Goal: Information Seeking & Learning: Learn about a topic

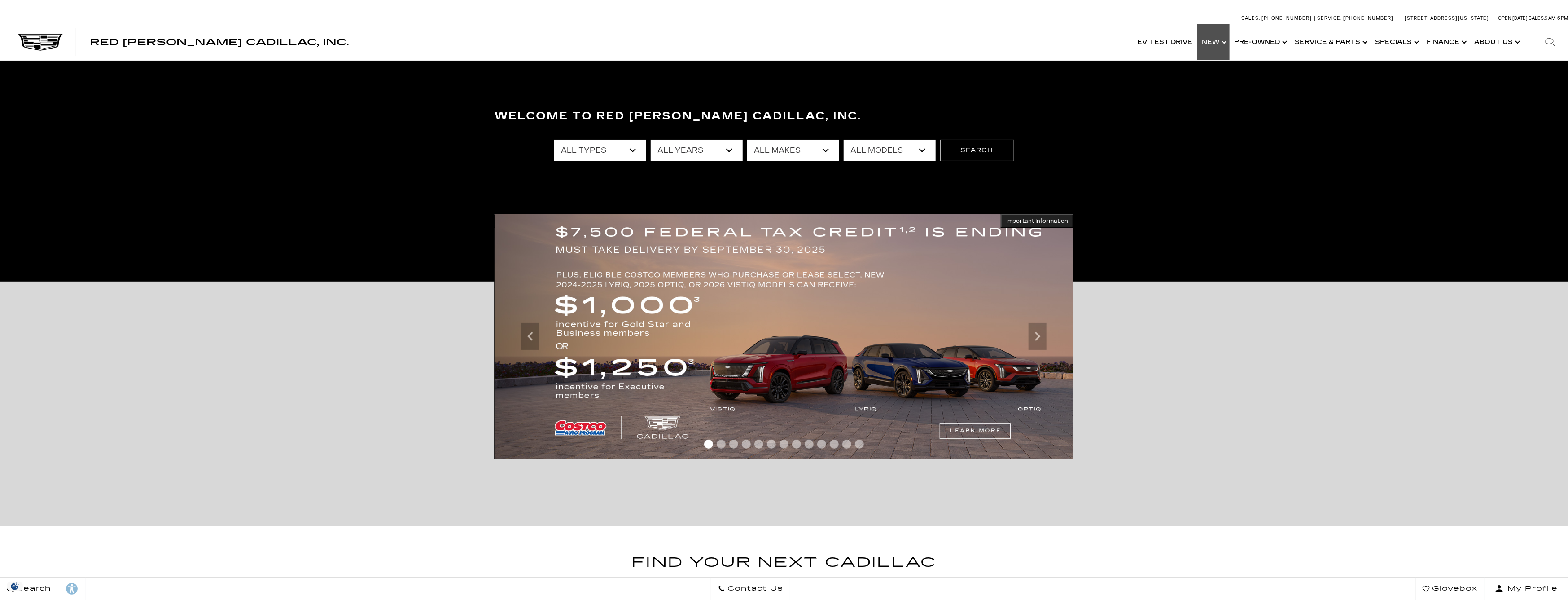
click at [1207, 44] on link "Show New" at bounding box center [1213, 42] width 32 height 36
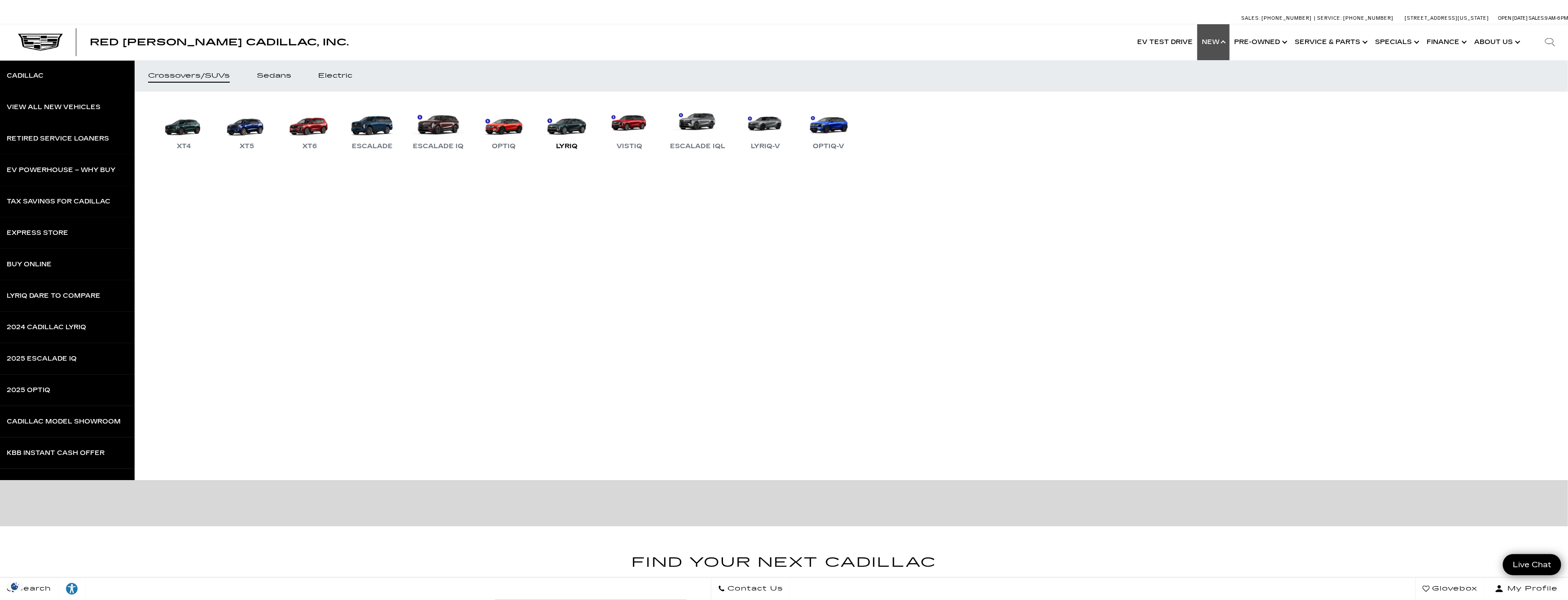
click at [568, 146] on div "LYRIQ" at bounding box center [567, 147] width 30 height 11
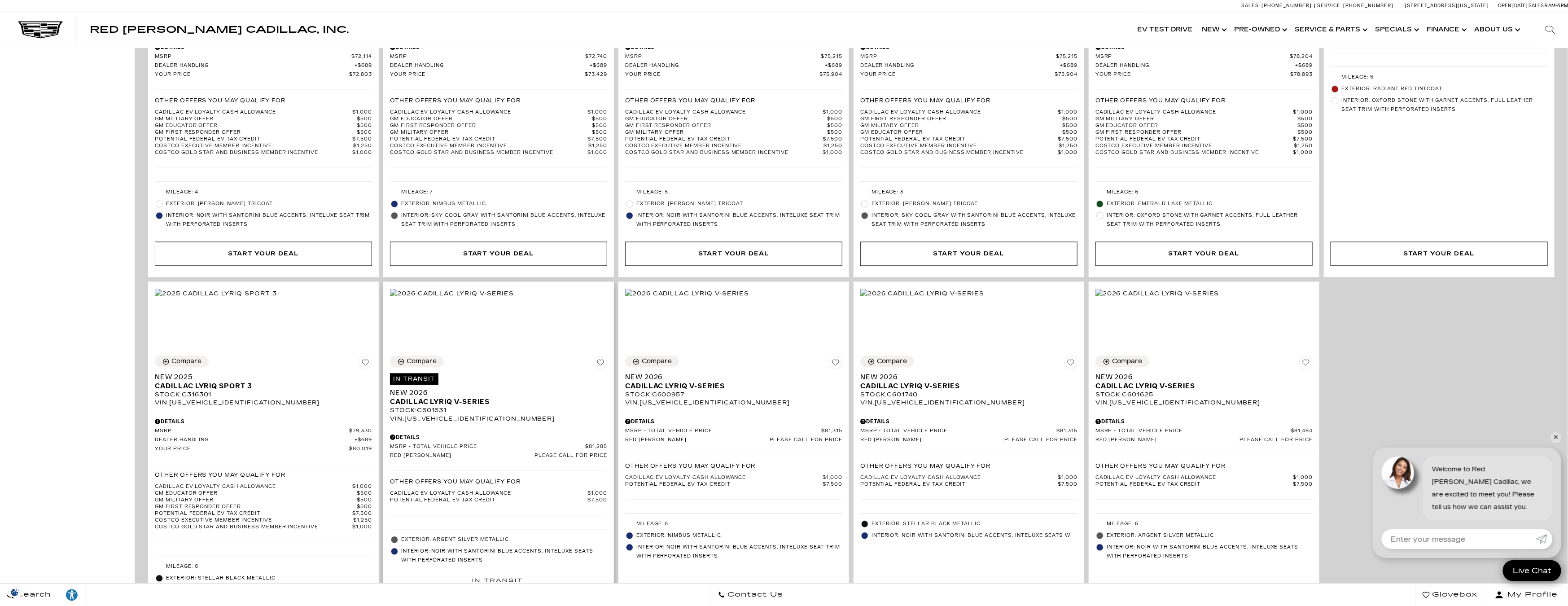
scroll to position [1661, 0]
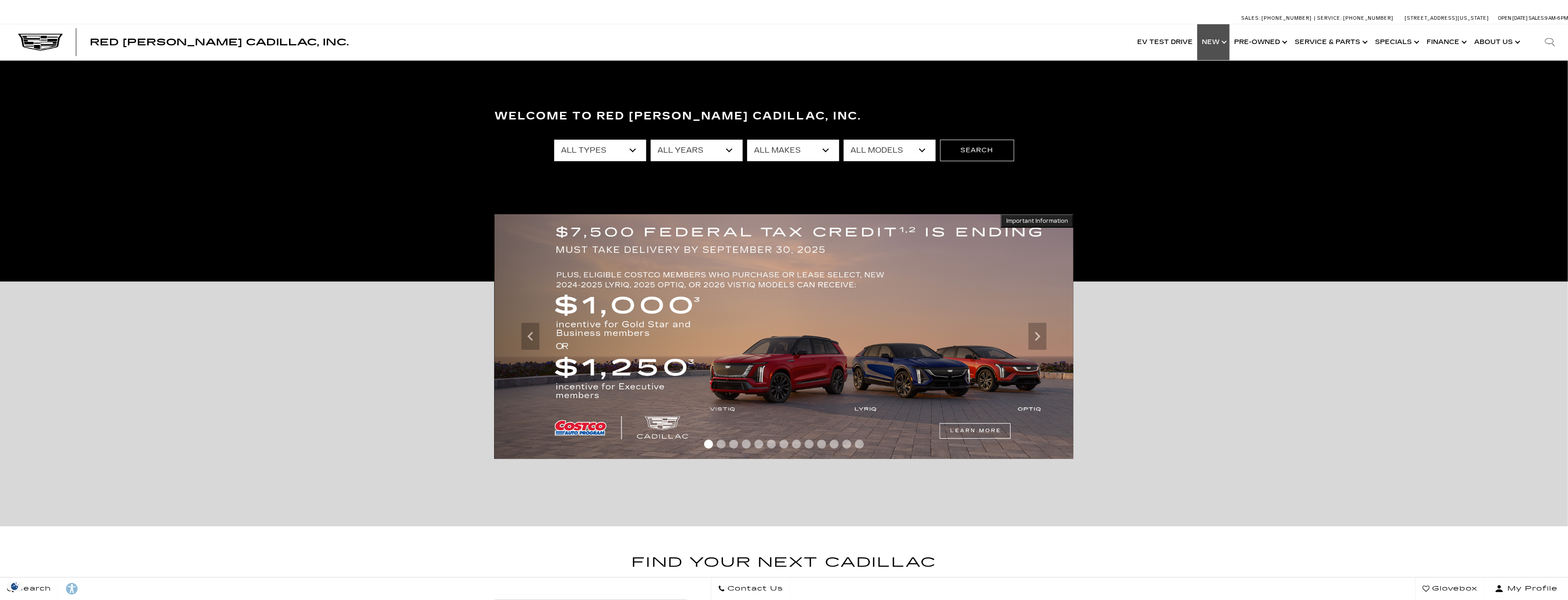
click at [1215, 38] on link "Show New" at bounding box center [1213, 42] width 32 height 36
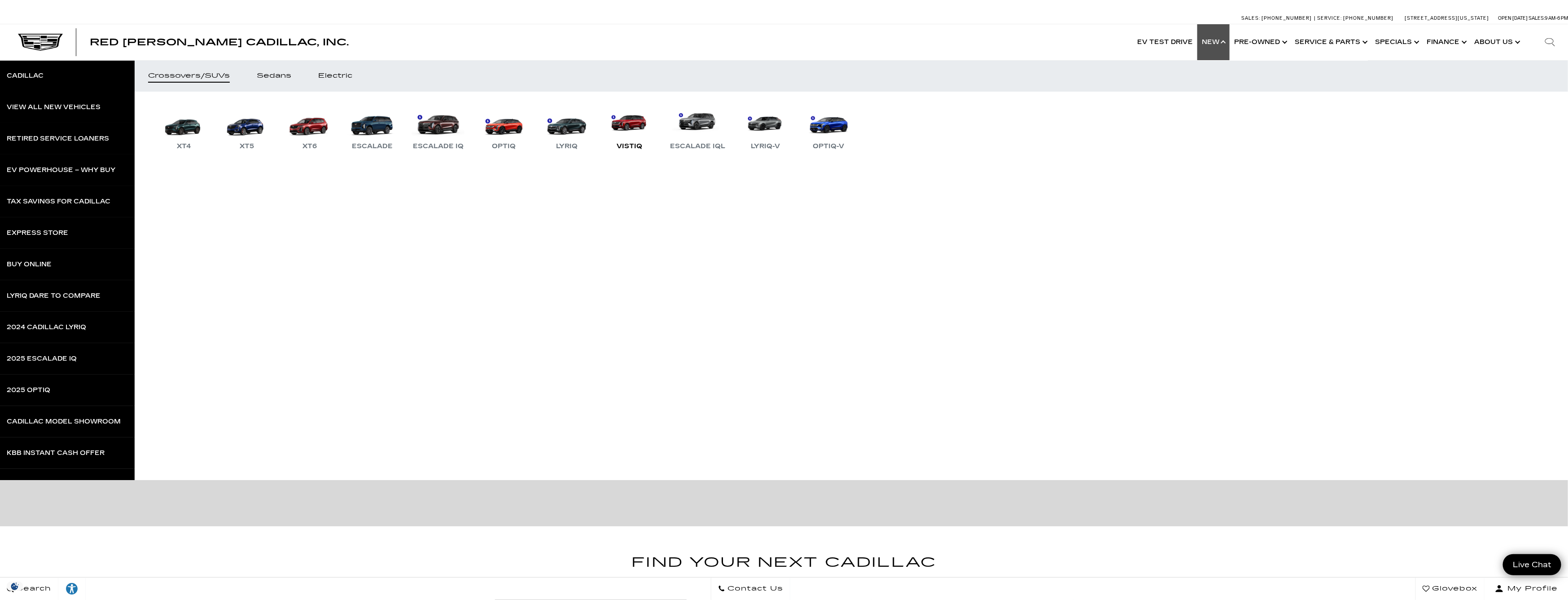
click at [625, 146] on div "VISTIQ" at bounding box center [629, 147] width 35 height 11
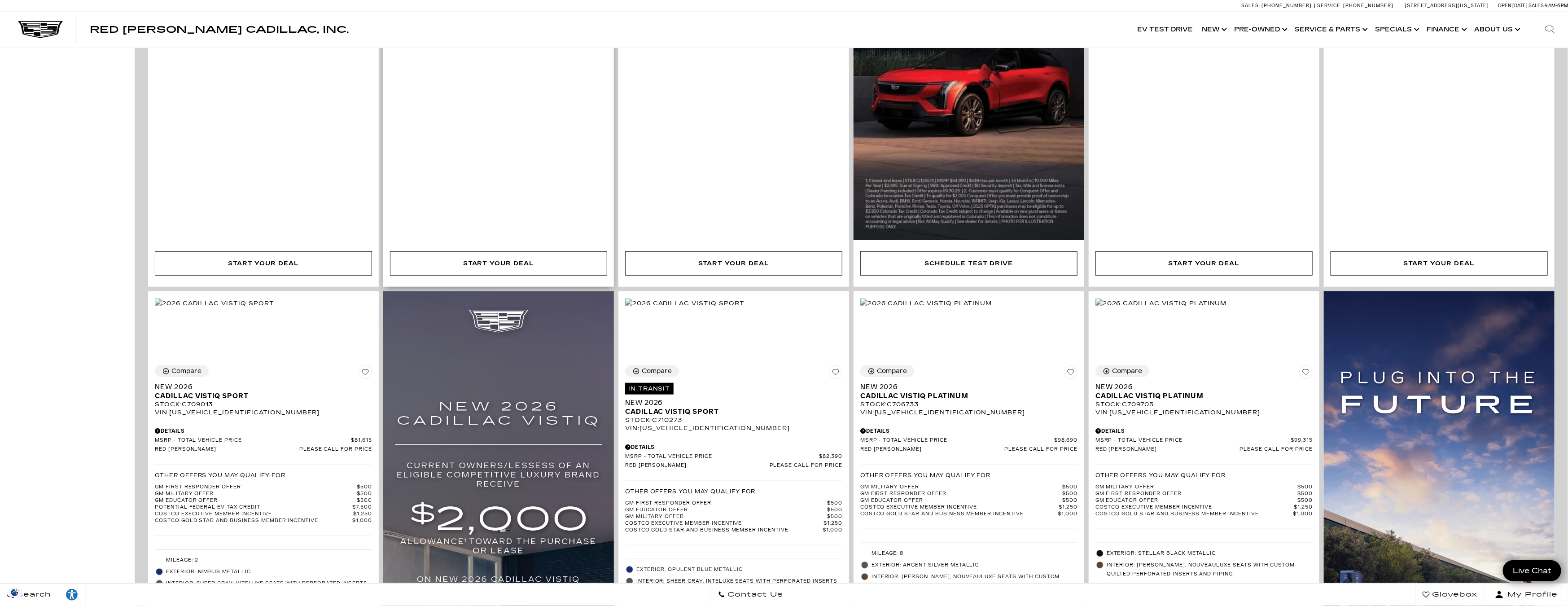
scroll to position [719, 0]
